Goal: Transaction & Acquisition: Purchase product/service

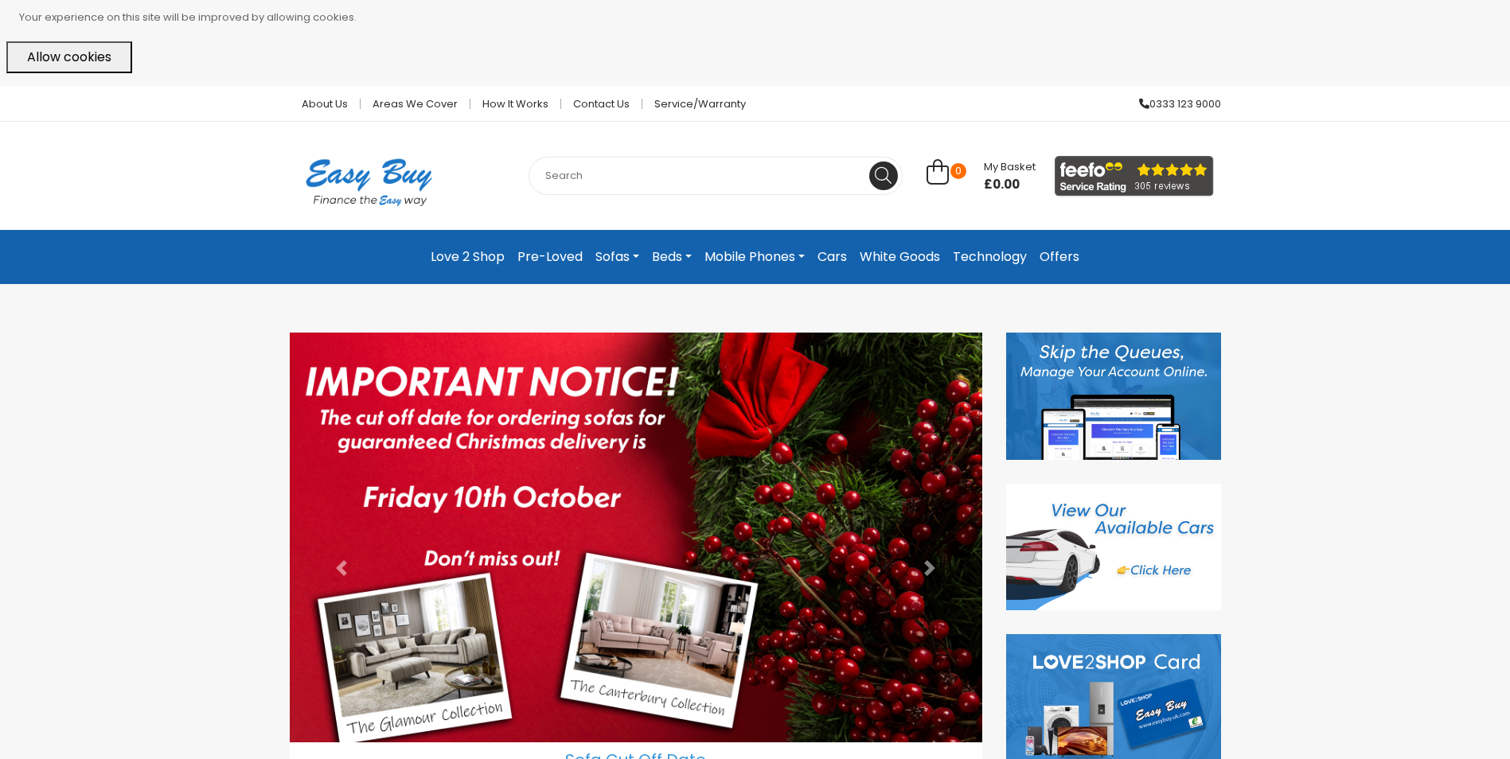
click at [991, 263] on link "Technology" at bounding box center [989, 257] width 87 height 29
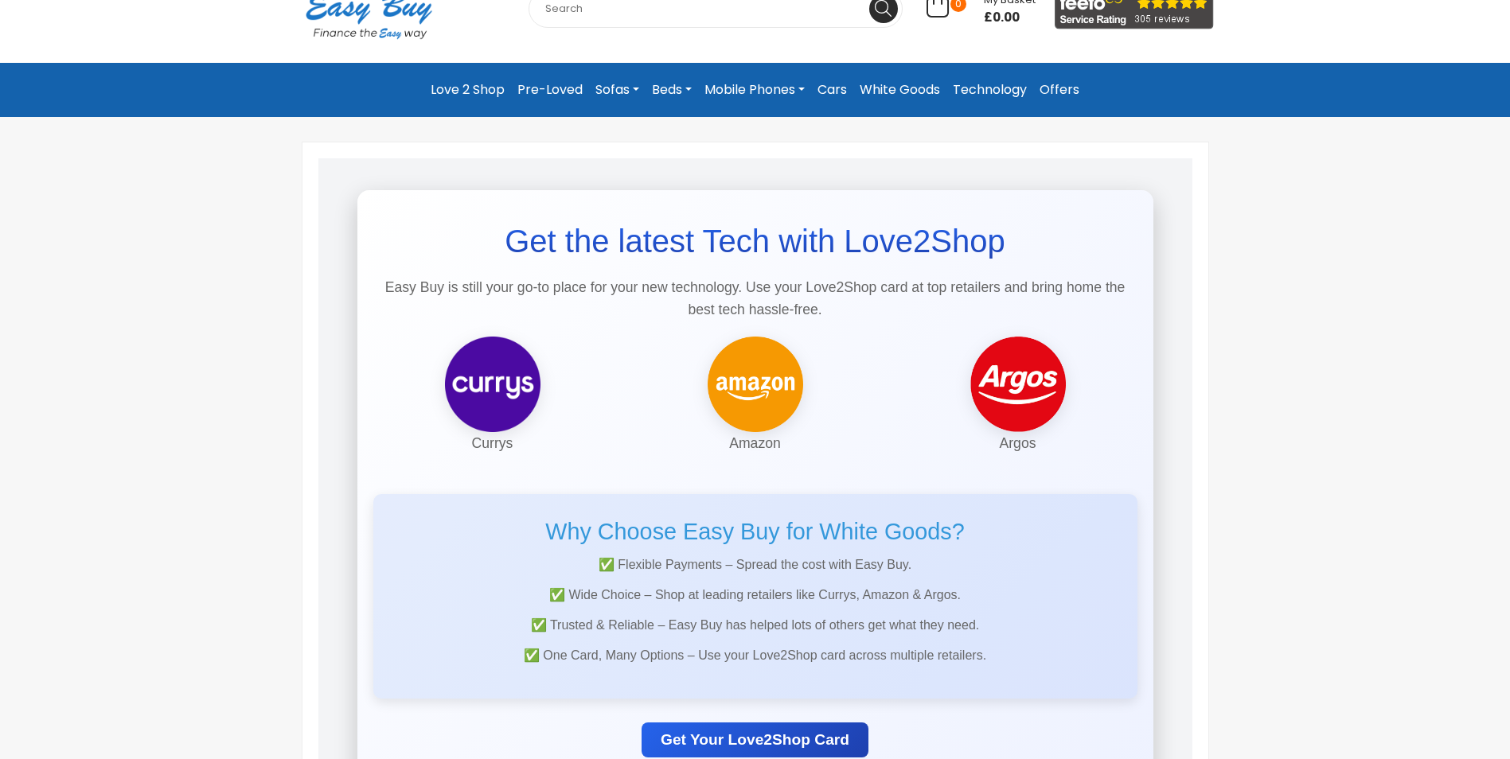
scroll to position [239, 0]
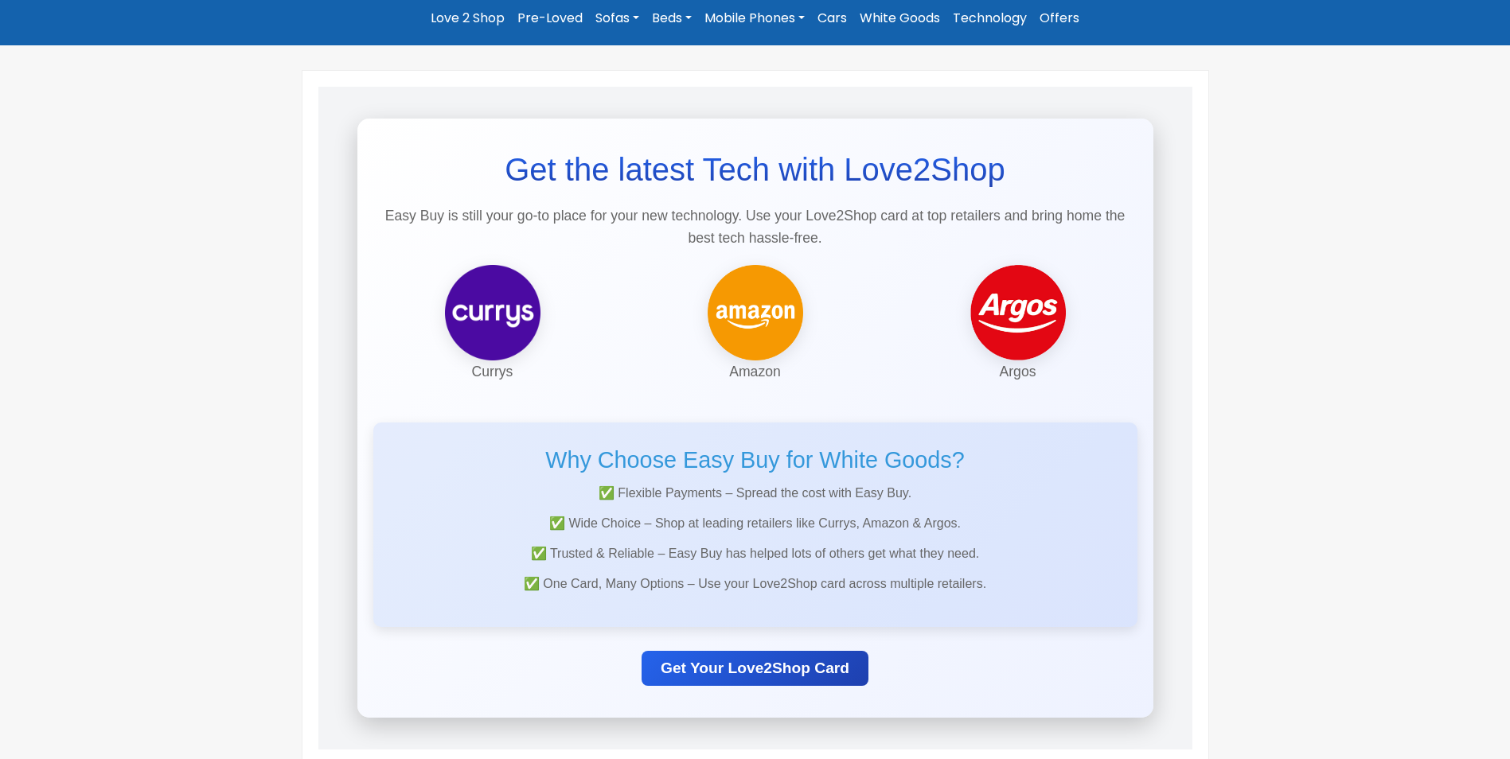
click at [534, 325] on img at bounding box center [493, 313] width 96 height 96
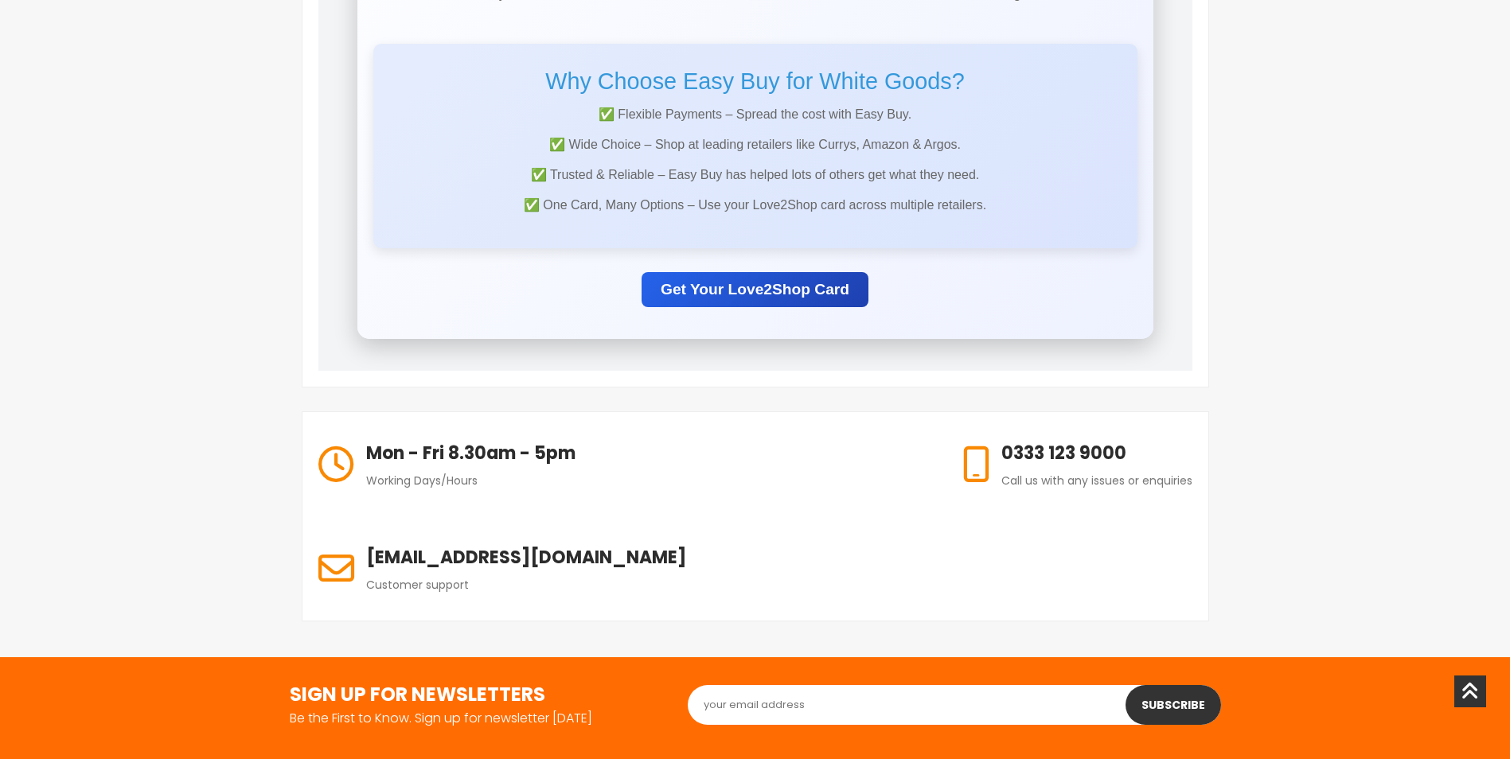
scroll to position [421, 0]
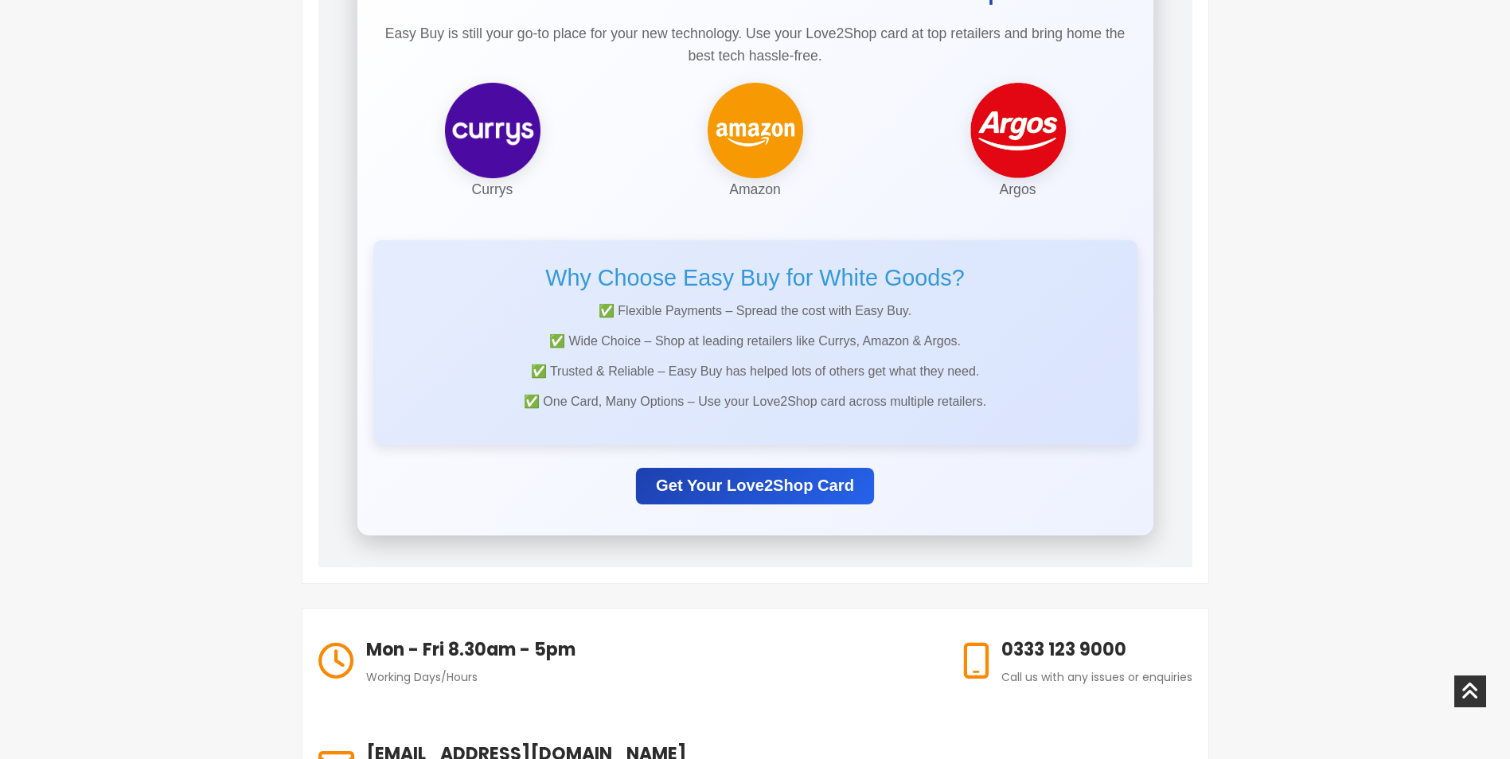
click at [742, 488] on link "Get Your Love2Shop Card" at bounding box center [755, 485] width 238 height 37
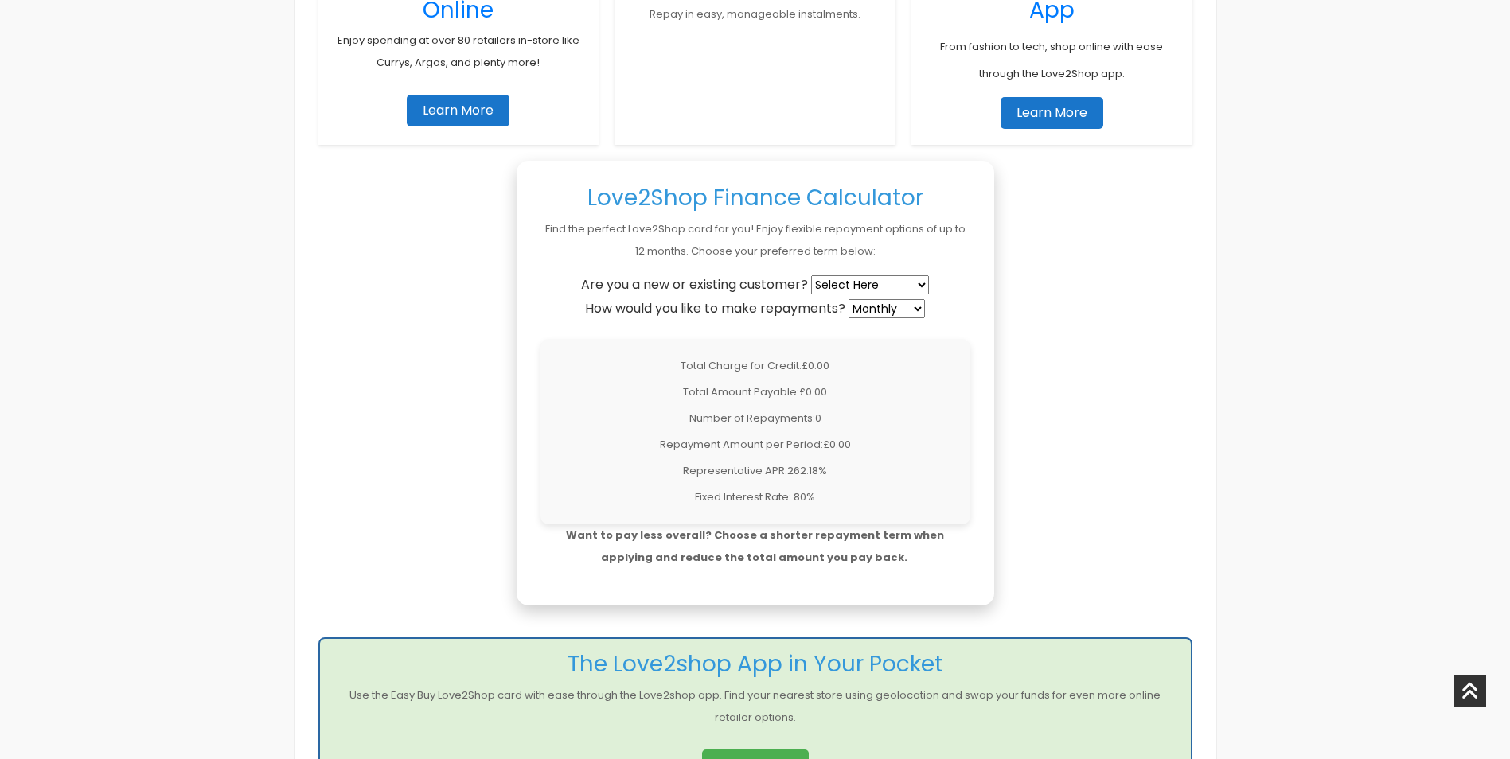
scroll to position [1194, 0]
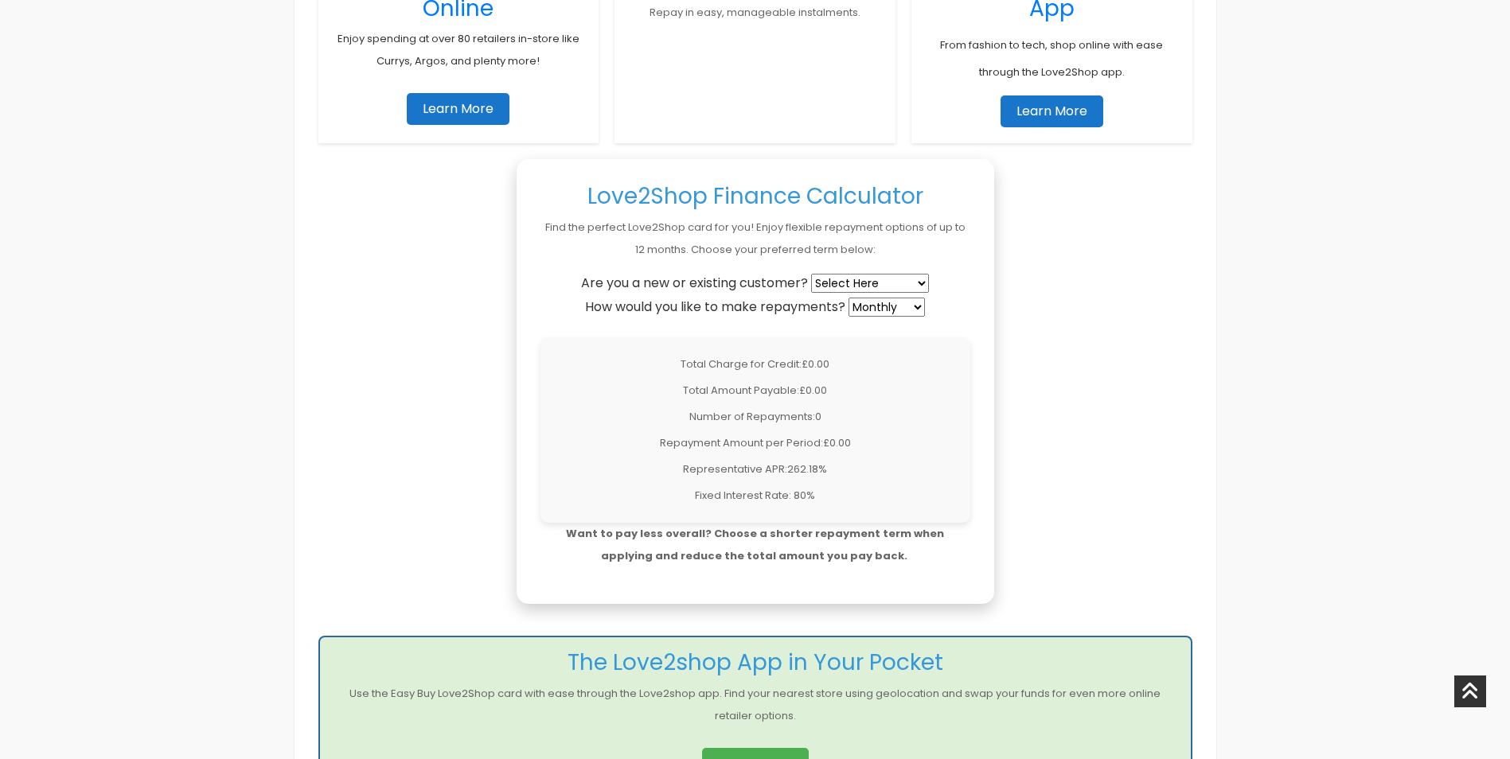
click at [872, 275] on select "Select Here New Customer Existing Customer" at bounding box center [870, 283] width 118 height 19
select select "existing"
click at [813, 274] on select "Select Here New Customer Existing Customer" at bounding box center [870, 283] width 118 height 19
type input "200"
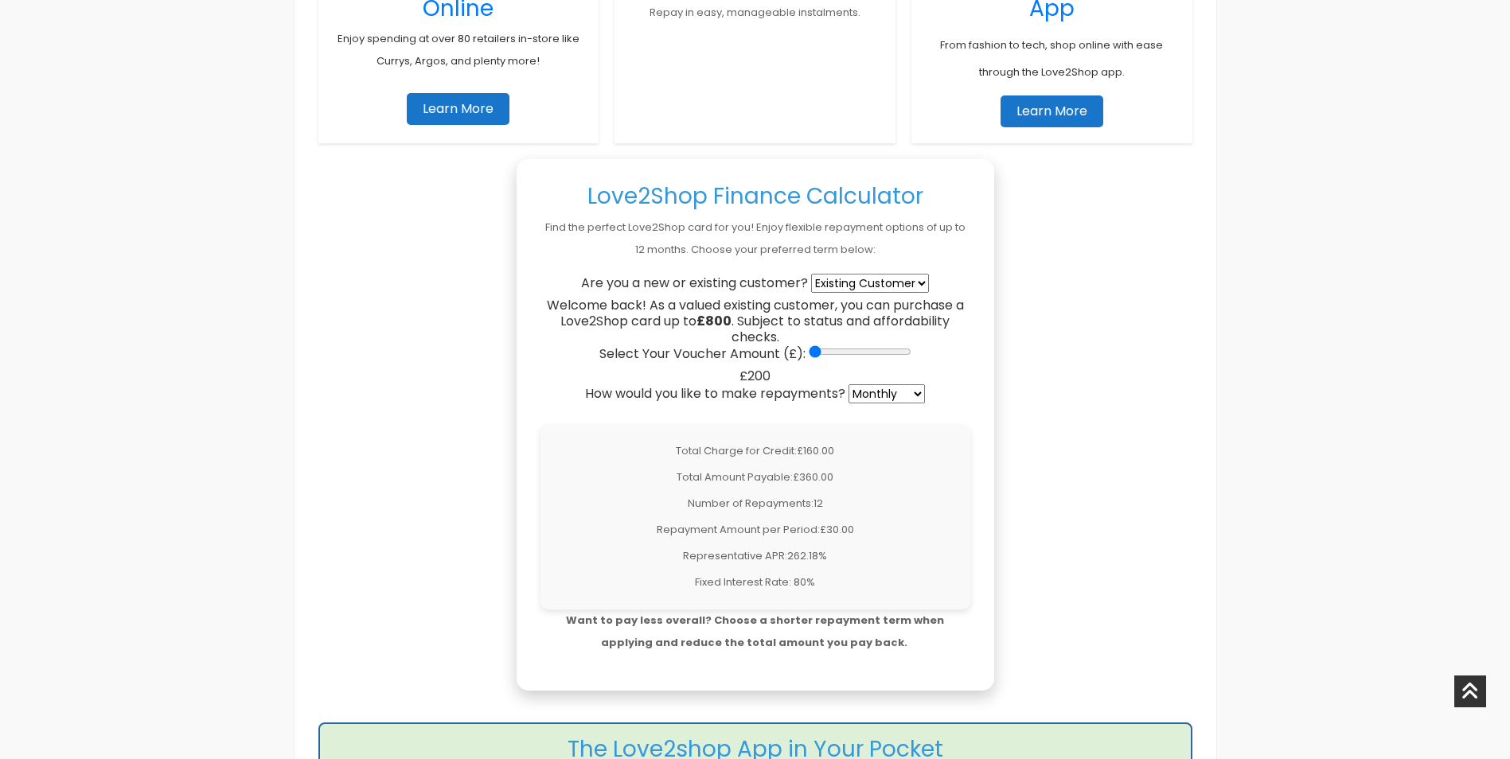
click at [868, 287] on select "Select Here New Customer Existing Customer" at bounding box center [870, 283] width 118 height 19
select select "new"
click at [813, 274] on select "Select Here New Customer Existing Customer" at bounding box center [870, 283] width 118 height 19
click at [1038, 301] on div "To make an application, please click the button at the bottom of this webpage. …" at bounding box center [755, 506] width 890 height 1836
drag, startPoint x: 812, startPoint y: 349, endPoint x: 1033, endPoint y: 355, distance: 221.4
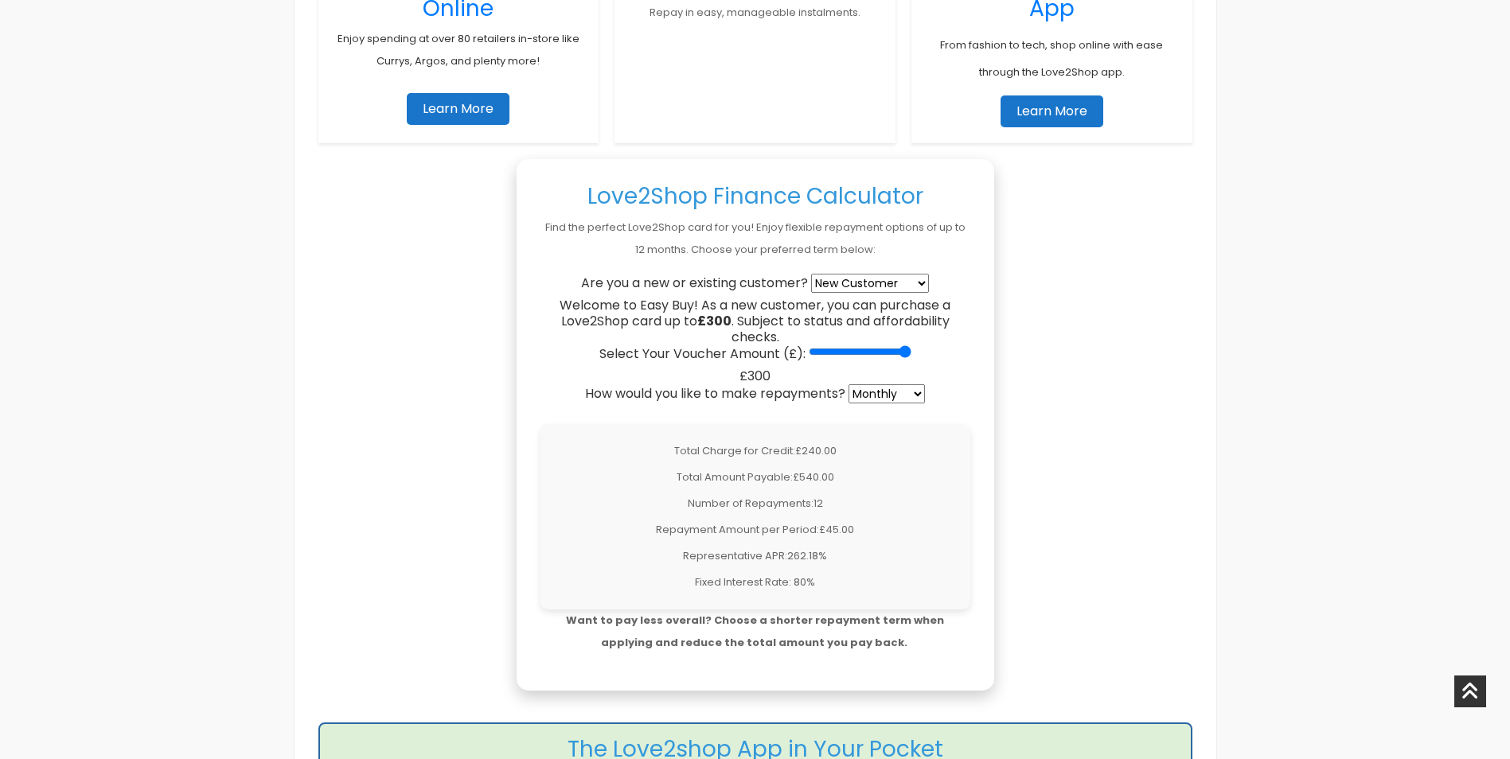
type input "300"
click at [911, 355] on input "Select Your Voucher Amount (£):" at bounding box center [860, 351] width 103 height 13
click at [871, 393] on select "Weekly Fortnightly 4-Weekly Monthly" at bounding box center [887, 393] width 76 height 19
click at [850, 384] on select "Weekly Fortnightly 4-Weekly Monthly" at bounding box center [887, 393] width 76 height 19
click at [902, 435] on div "Total Charge for Credit: £240.00 Total Amount Payable: £540.00 Number of Repaym…" at bounding box center [755, 516] width 430 height 185
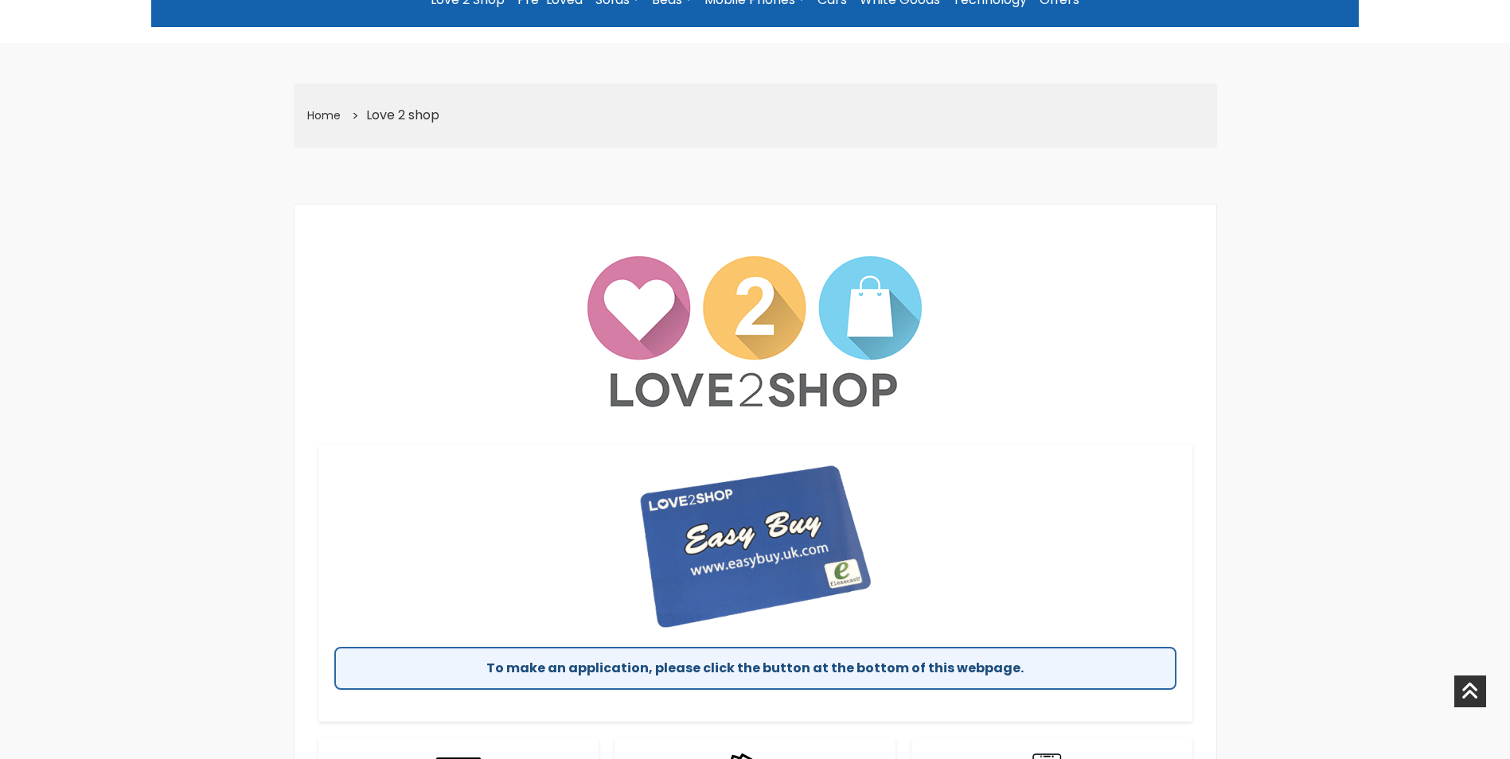
scroll to position [0, 0]
